Goal: Task Accomplishment & Management: Complete application form

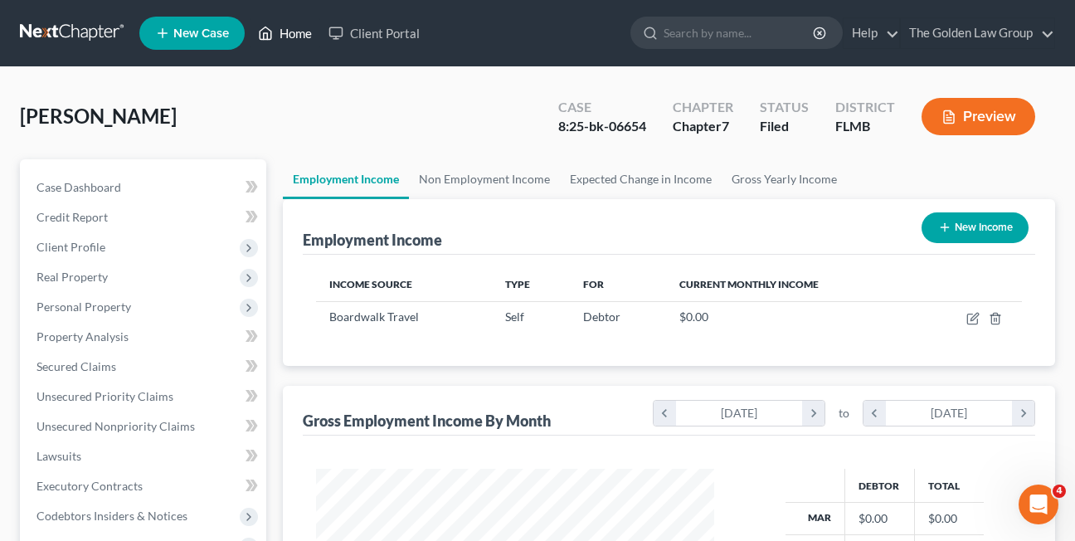
click at [268, 32] on icon at bounding box center [265, 33] width 15 height 20
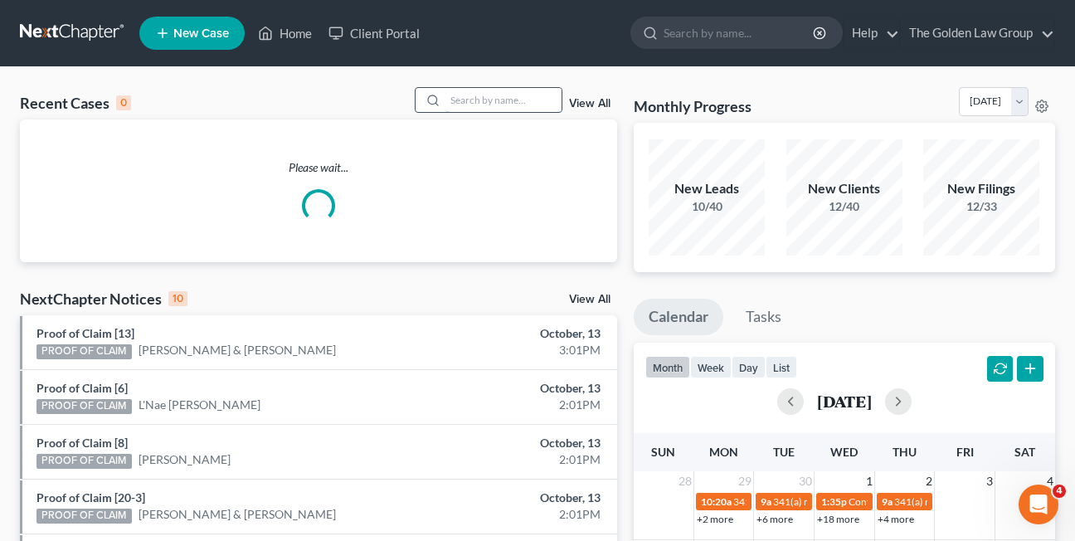
click at [471, 100] on input "search" at bounding box center [503, 100] width 116 height 24
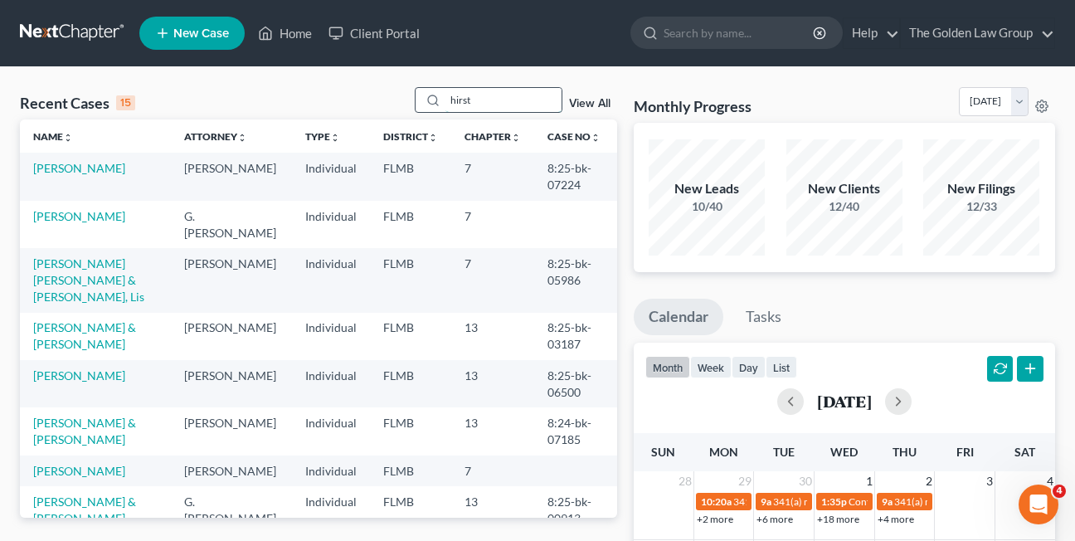
type input "hirst"
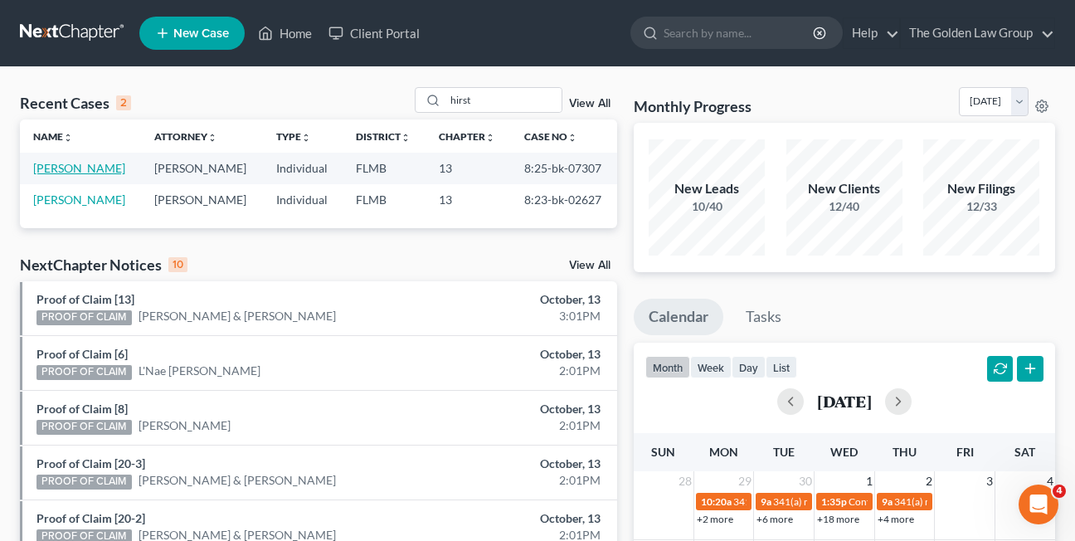
click at [45, 166] on link "[PERSON_NAME]" at bounding box center [79, 168] width 92 height 14
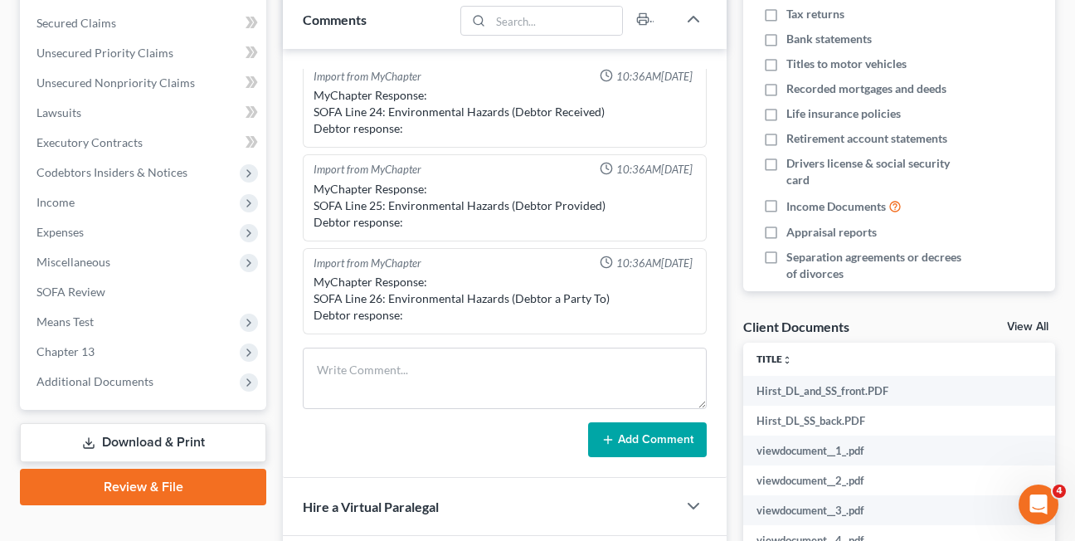
scroll to position [351, 0]
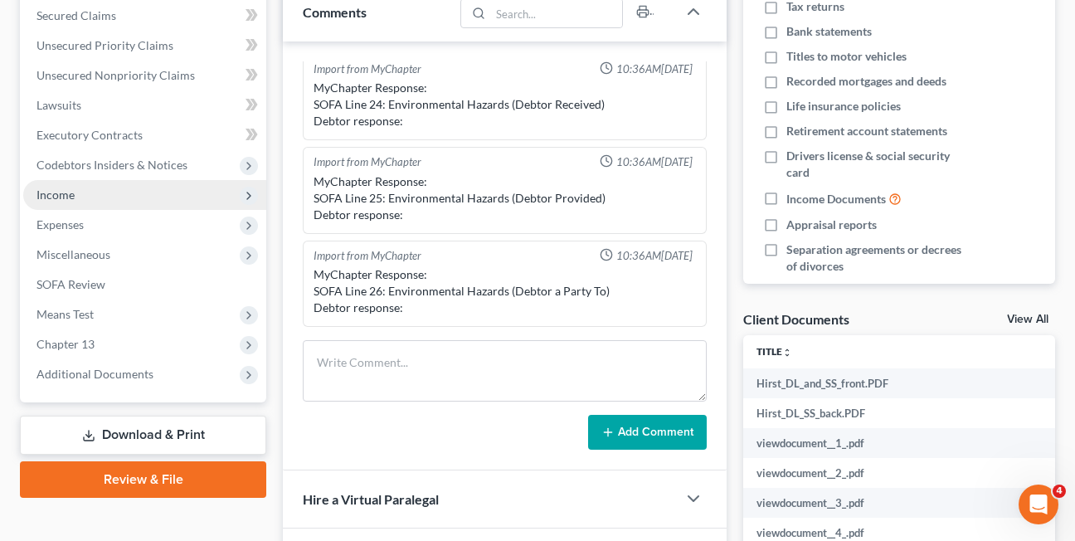
click at [51, 199] on span "Income" at bounding box center [55, 194] width 38 height 14
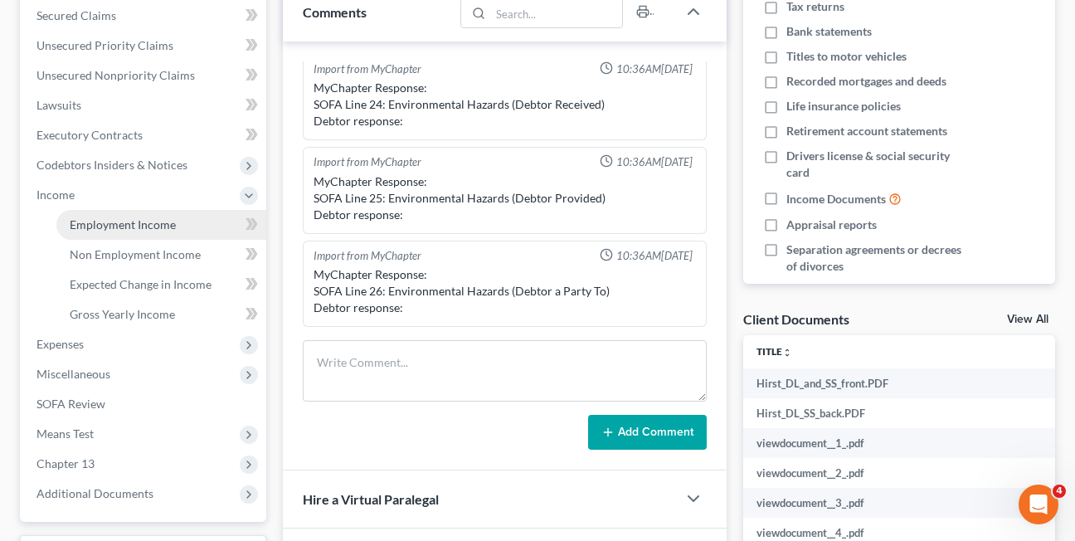
click at [104, 230] on span "Employment Income" at bounding box center [123, 224] width 106 height 14
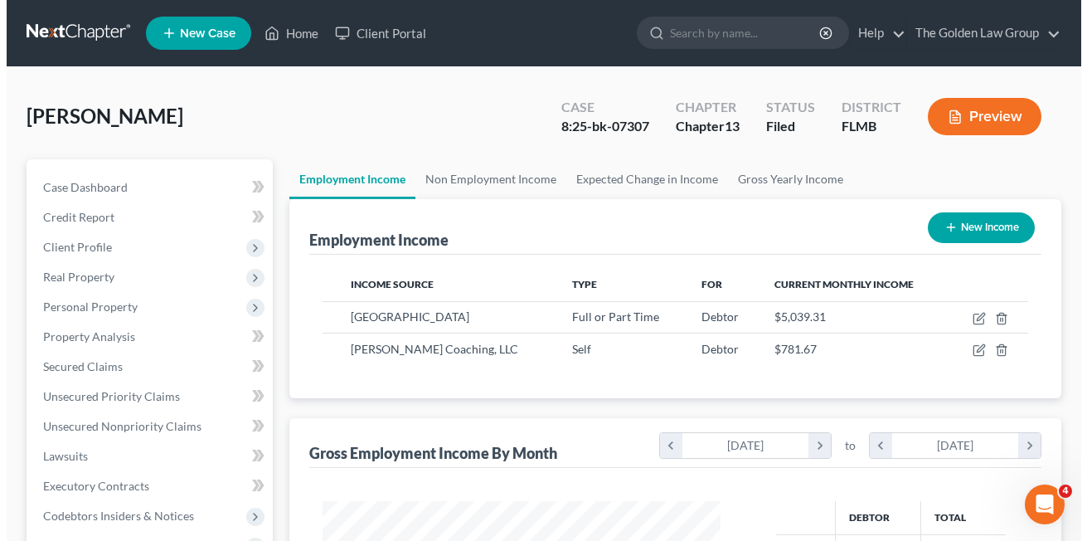
scroll to position [298, 431]
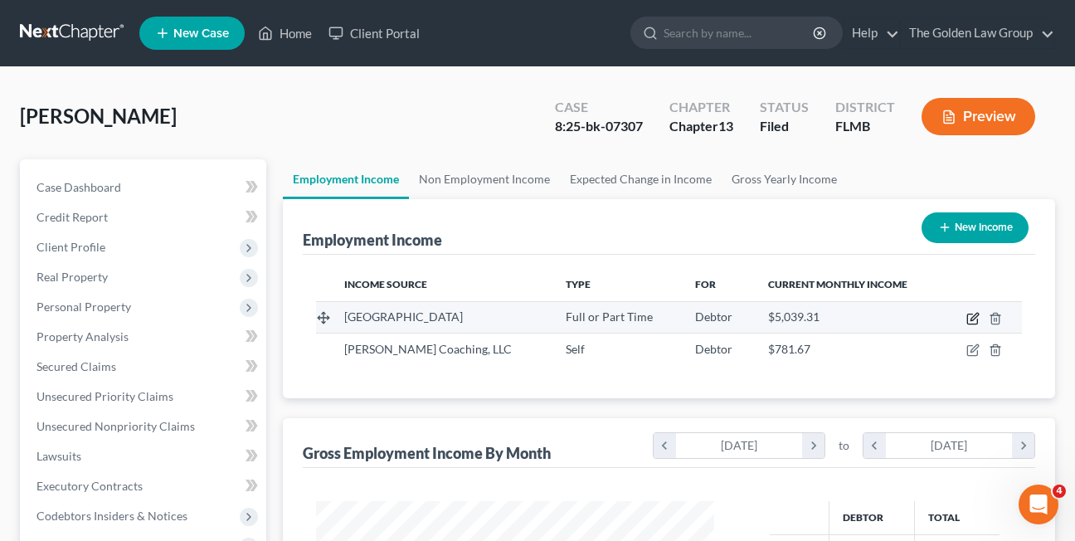
click at [969, 323] on icon "button" at bounding box center [972, 318] width 13 height 13
select select "0"
select select "9"
select select "2"
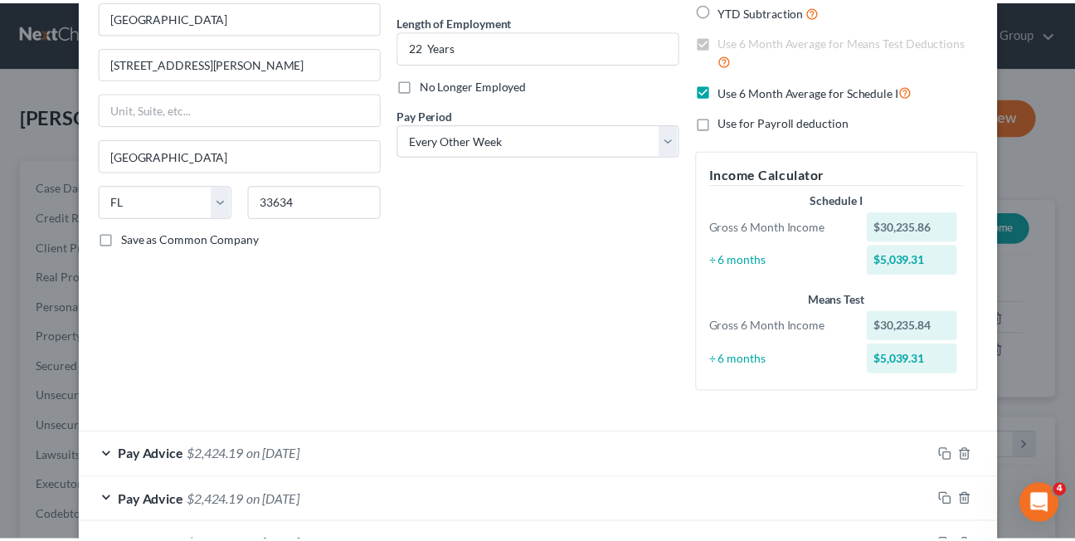
scroll to position [0, 0]
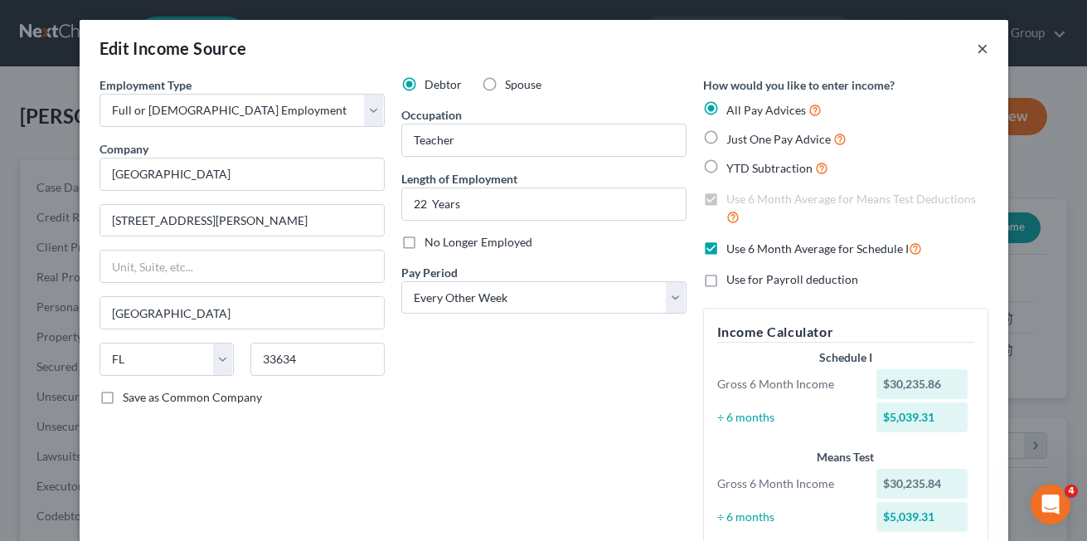
click at [977, 47] on button "×" at bounding box center [983, 48] width 12 height 20
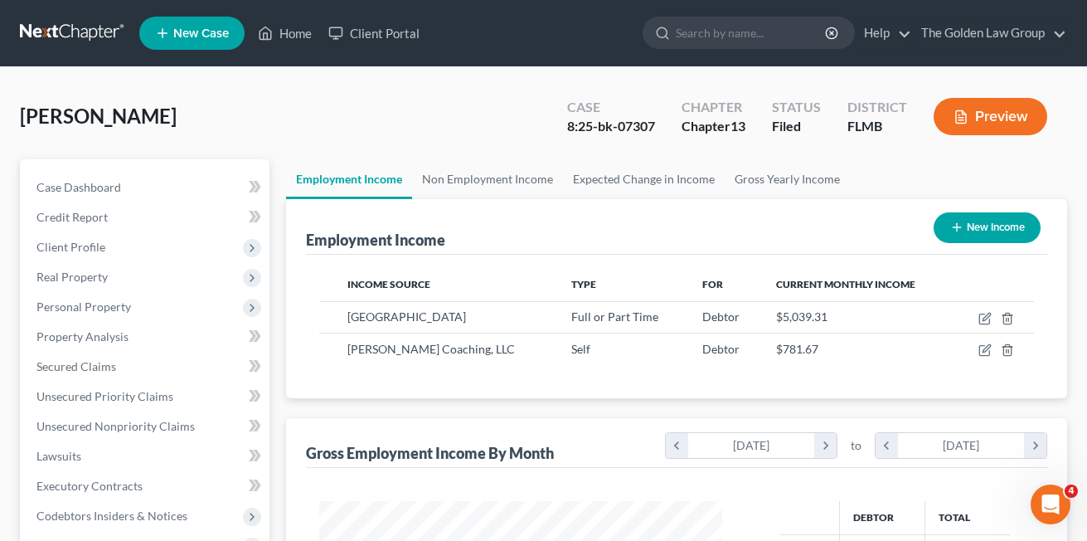
scroll to position [829010, 828876]
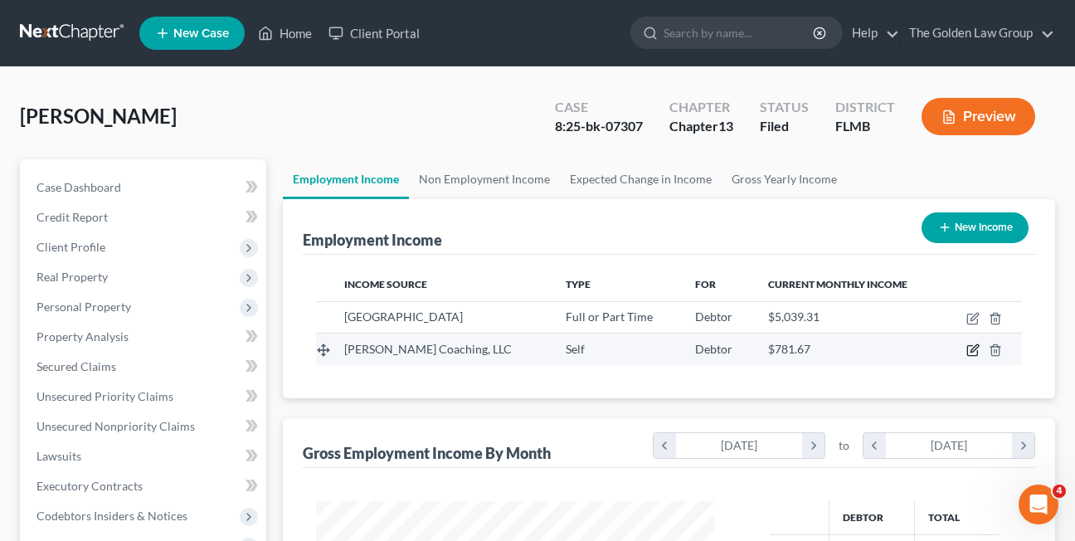
click at [973, 355] on icon "button" at bounding box center [972, 349] width 13 height 13
select select "1"
select select "9"
select select "0"
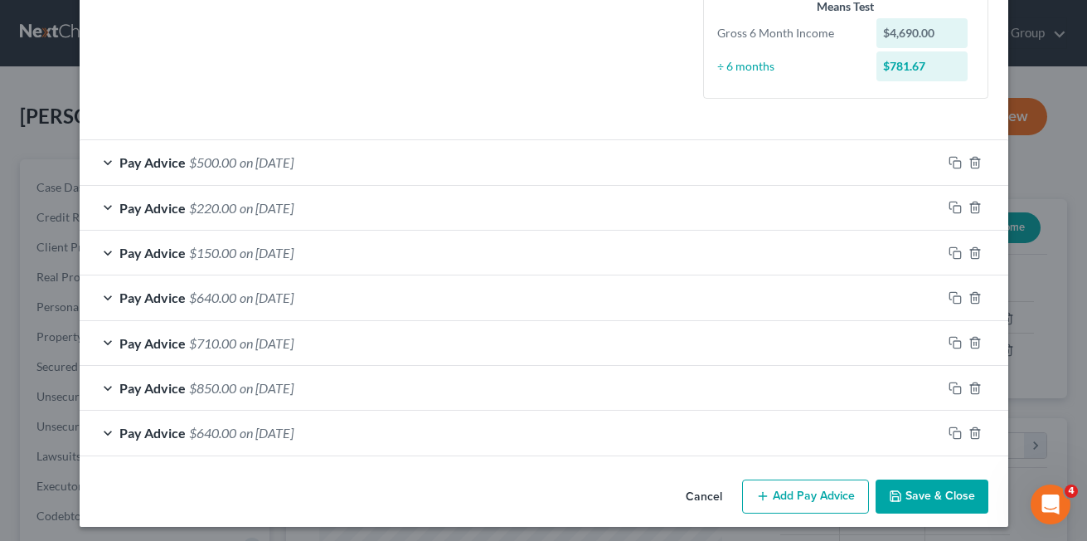
scroll to position [456, 0]
